Goal: Transaction & Acquisition: Subscribe to service/newsletter

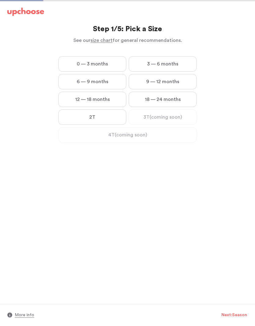
click at [68, 66] on label "0 — 3 months" at bounding box center [92, 63] width 68 height 15
click at [0, 0] on months "0 — 3 months" at bounding box center [0, 0] width 0 height 0
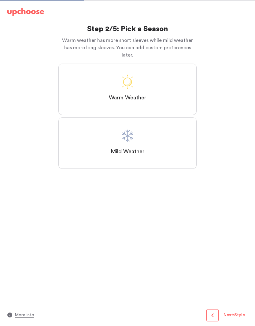
click at [82, 85] on label "Warm Weather" at bounding box center [127, 89] width 138 height 51
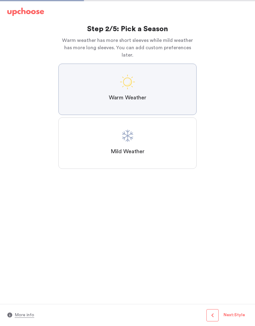
click at [0, 0] on Weather "Warm Weather" at bounding box center [0, 0] width 0 height 0
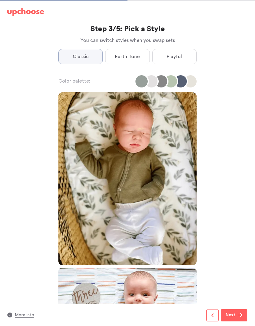
click at [134, 61] on label "Earth Tone" at bounding box center [127, 56] width 44 height 15
click at [0, 0] on Tone "Earth Tone" at bounding box center [0, 0] width 0 height 0
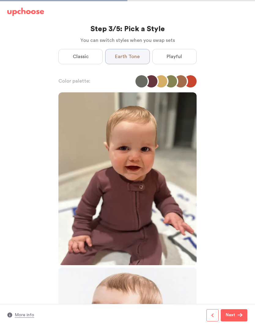
click at [181, 54] on span "Playful" at bounding box center [174, 56] width 15 height 7
click at [0, 0] on input "Playful" at bounding box center [0, 0] width 0 height 0
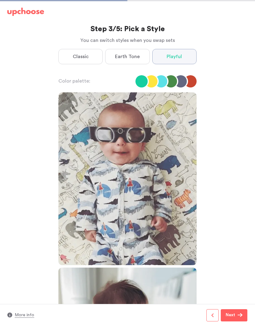
click at [127, 64] on label "Earth Tone" at bounding box center [127, 56] width 44 height 15
click at [0, 0] on Tone "Earth Tone" at bounding box center [0, 0] width 0 height 0
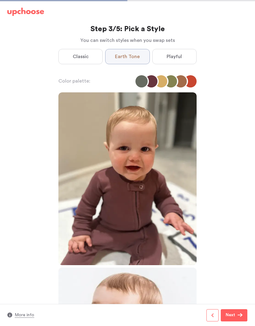
click at [80, 55] on span "Classic" at bounding box center [81, 56] width 16 height 7
click at [0, 0] on input "Classic" at bounding box center [0, 0] width 0 height 0
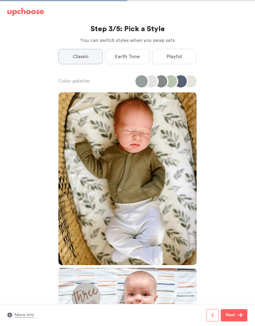
click at [133, 56] on span "Earth Tone" at bounding box center [127, 56] width 25 height 7
click at [0, 0] on Tone "Earth Tone" at bounding box center [0, 0] width 0 height 0
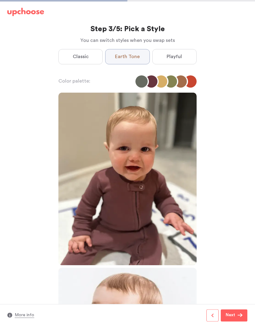
scroll to position [22, 0]
click at [237, 313] on span "Next" at bounding box center [232, 315] width 12 height 7
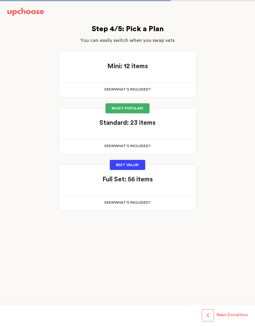
click at [100, 139] on div "See w W hat's included ?" at bounding box center [128, 146] width 138 height 15
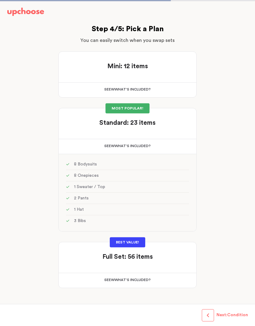
click at [187, 273] on div "See w W hat's included ?" at bounding box center [128, 280] width 138 height 15
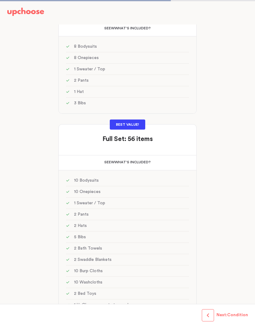
scroll to position [117, 0]
click at [81, 144] on div at bounding box center [127, 146] width 123 height 4
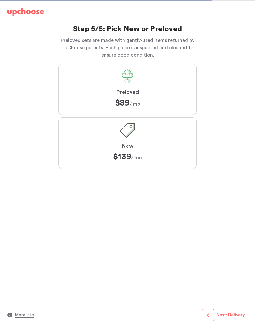
click at [89, 144] on label "New $139 $139 / mo" at bounding box center [127, 142] width 138 height 51
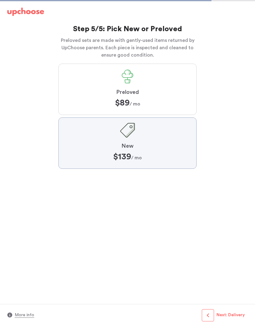
click at [0, 0] on input "New $139 $139 / mo" at bounding box center [0, 0] width 0 height 0
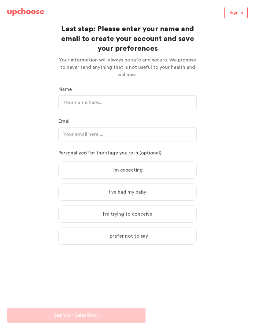
click at [20, 13] on img at bounding box center [25, 12] width 37 height 9
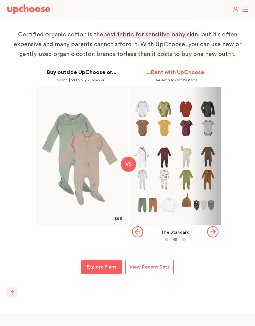
scroll to position [613, 0]
click at [212, 226] on icon "button" at bounding box center [213, 232] width 12 height 12
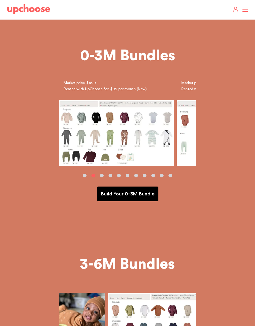
click at [39, 8] on img at bounding box center [28, 9] width 43 height 10
